Goal: Information Seeking & Learning: Learn about a topic

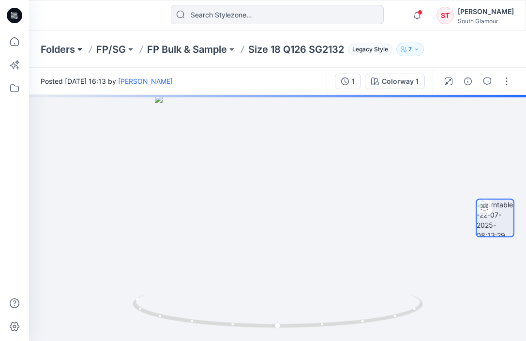
click at [82, 49] on button at bounding box center [80, 50] width 10 height 14
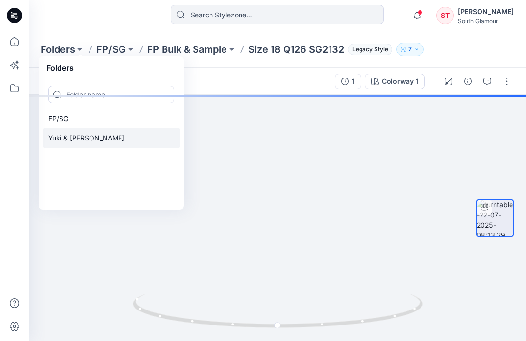
click at [67, 134] on p "Yuki & [PERSON_NAME]" at bounding box center [86, 138] width 76 height 12
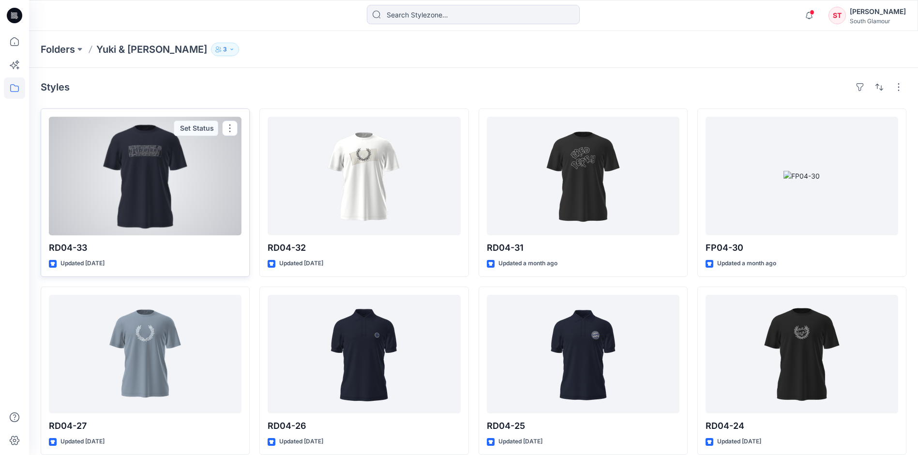
click at [160, 158] on div at bounding box center [145, 176] width 193 height 119
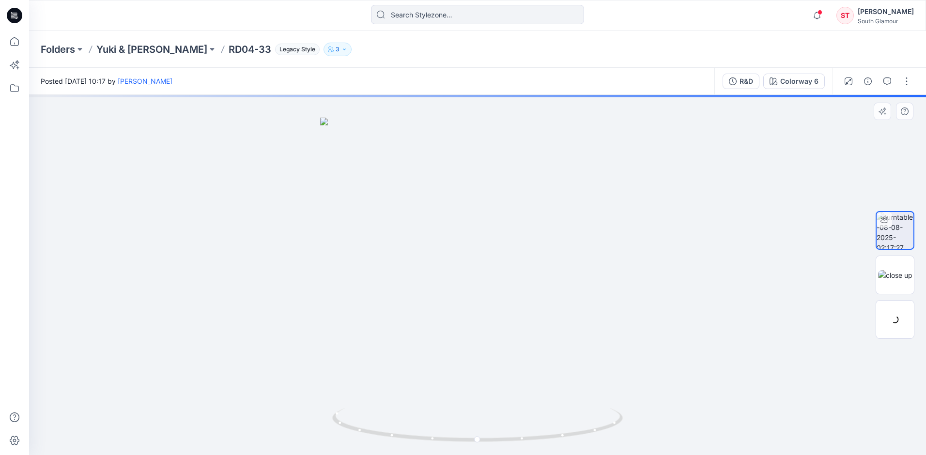
click at [481, 206] on img at bounding box center [477, 286] width 315 height 337
click at [526, 274] on img at bounding box center [895, 275] width 34 height 10
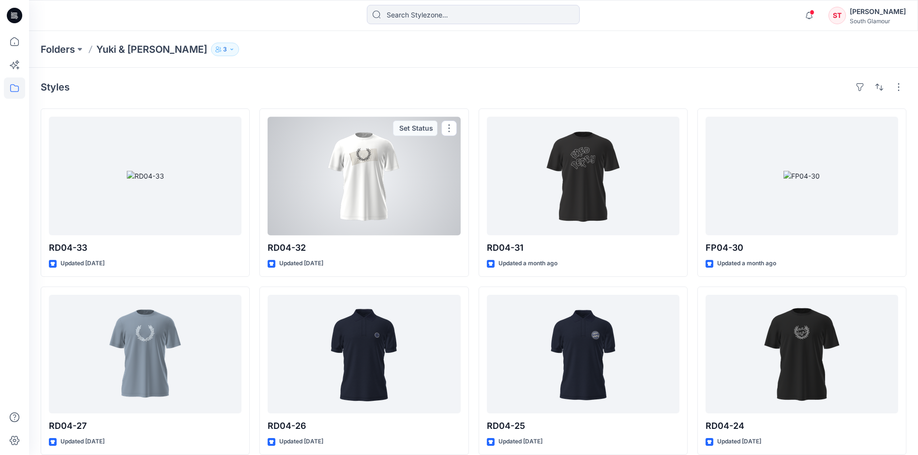
click at [371, 166] on div at bounding box center [364, 176] width 193 height 119
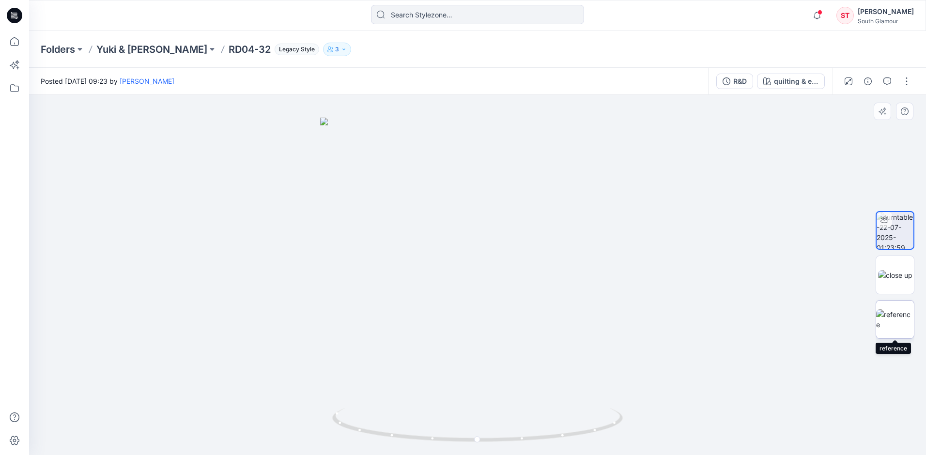
click at [526, 329] on img at bounding box center [895, 319] width 38 height 20
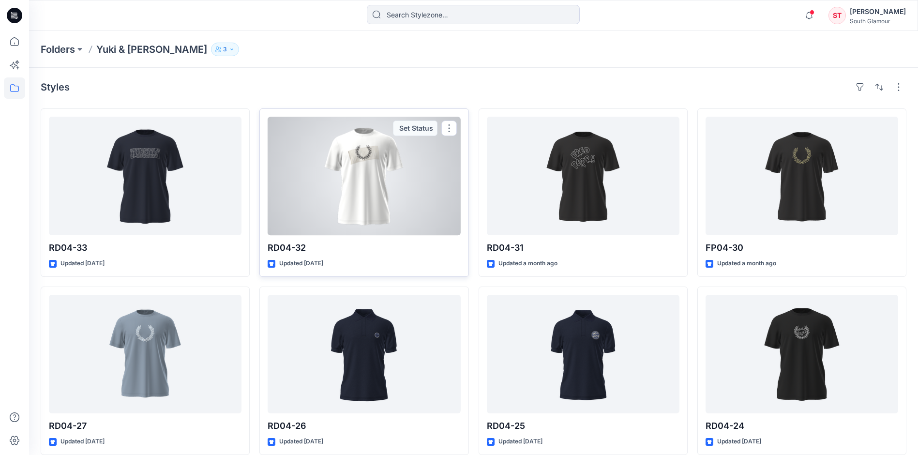
click at [370, 164] on div at bounding box center [364, 176] width 193 height 119
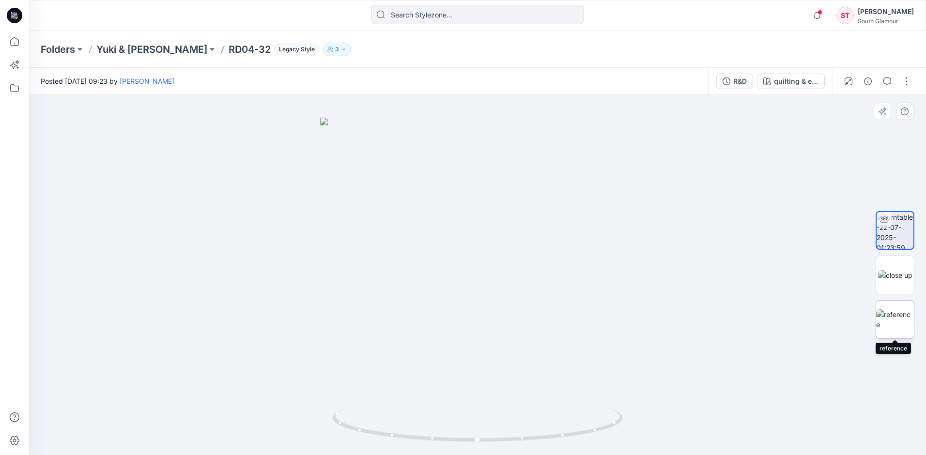
click at [526, 317] on img at bounding box center [895, 319] width 38 height 20
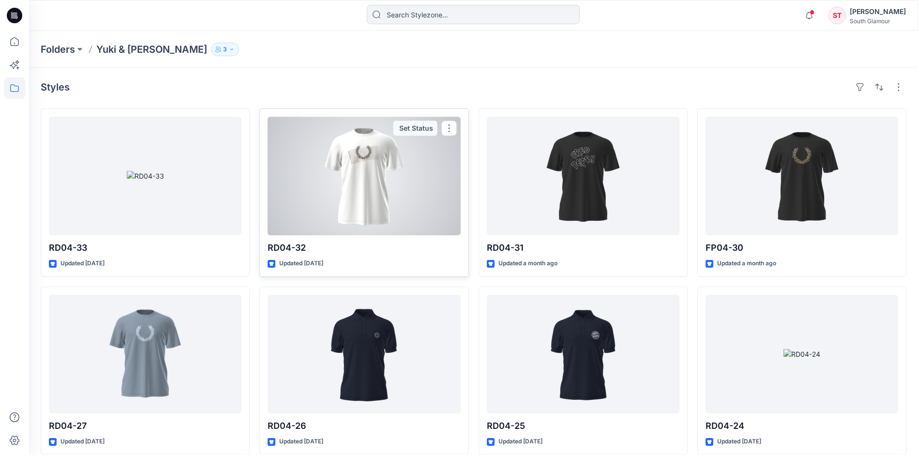
click at [371, 182] on div at bounding box center [364, 176] width 193 height 119
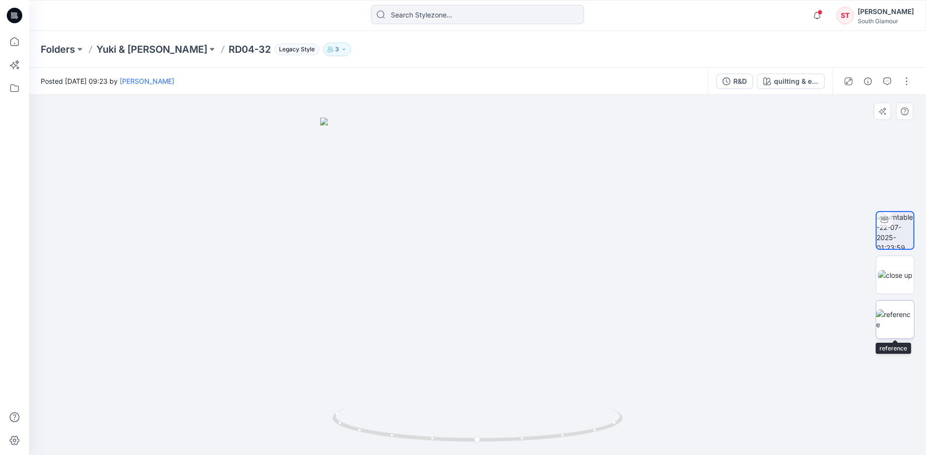
click at [526, 315] on img at bounding box center [895, 319] width 38 height 20
click at [526, 280] on img at bounding box center [895, 275] width 34 height 10
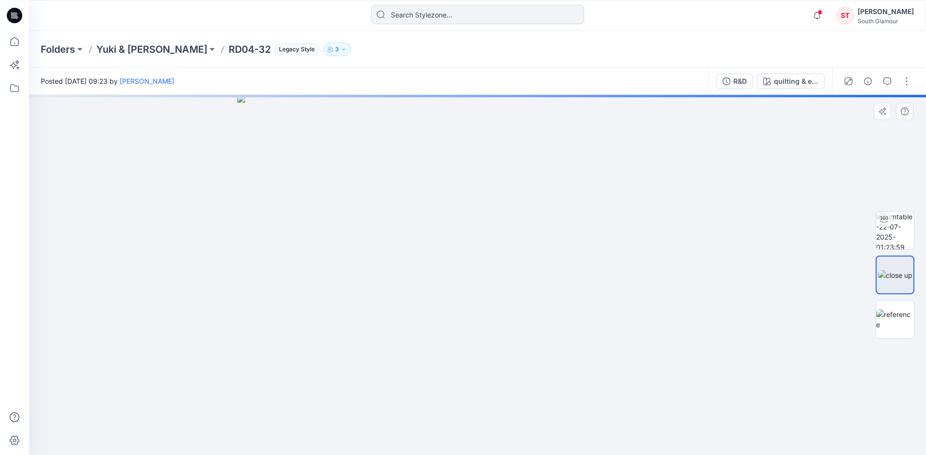
click at [526, 278] on img at bounding box center [895, 275] width 34 height 10
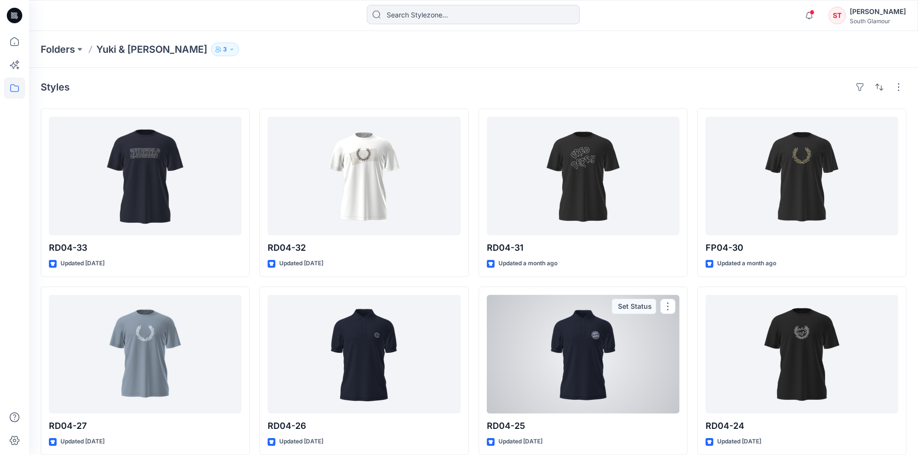
click at [526, 336] on div at bounding box center [583, 354] width 193 height 119
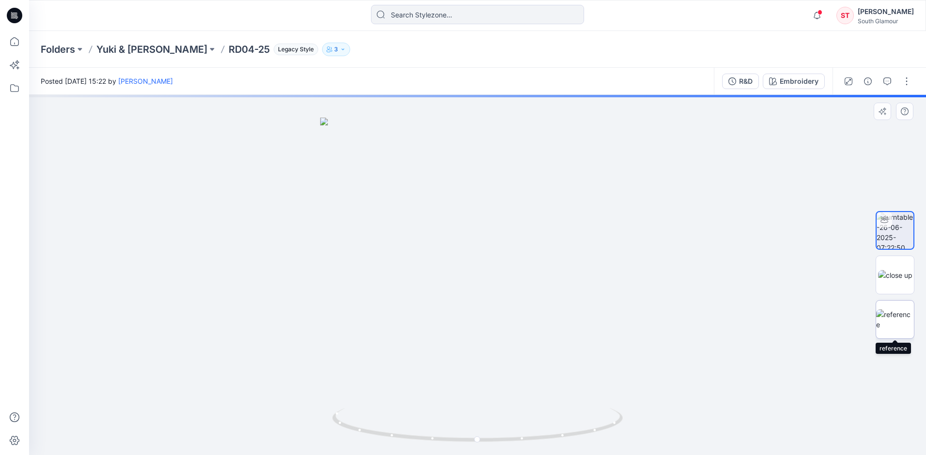
click at [526, 319] on img at bounding box center [895, 319] width 38 height 20
click at [526, 274] on img at bounding box center [895, 275] width 34 height 10
